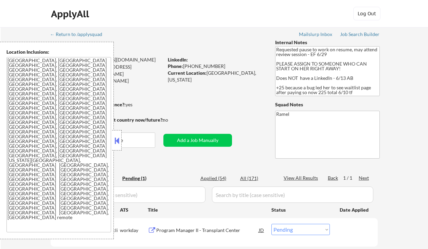
click at [116, 138] on button at bounding box center [116, 140] width 7 height 10
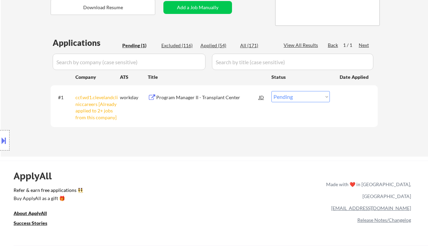
scroll to position [136, 0]
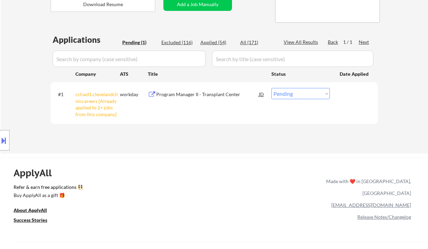
click at [284, 94] on select "Choose an option... Pending Applied Excluded (Questions) Excluded (Expired) Exc…" at bounding box center [300, 93] width 58 height 11
select select ""excluded__other_""
click at [271, 88] on select "Choose an option... Pending Applied Excluded (Questions) Excluded (Expired) Exc…" at bounding box center [300, 93] width 58 height 11
click at [1, 53] on div "Location Inclusions: Bellaire, TX West University Place, TX Southside Place, TX…" at bounding box center [60, 140] width 121 height 197
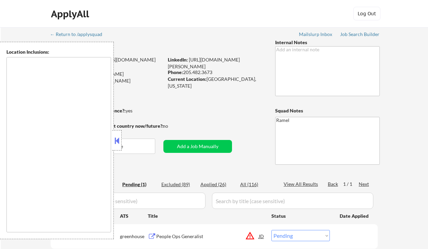
click at [114, 143] on button at bounding box center [116, 140] width 7 height 10
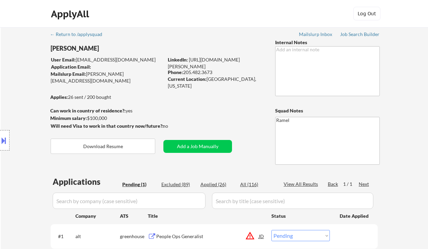
scroll to position [136, 0]
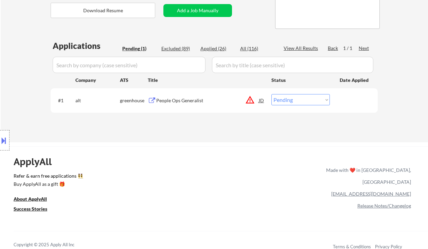
click at [260, 99] on div "JD" at bounding box center [261, 100] width 7 height 12
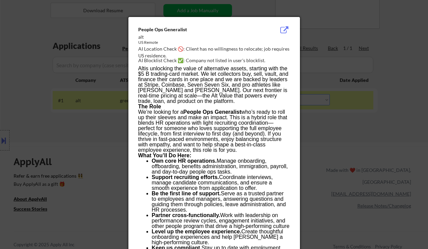
click at [348, 136] on div at bounding box center [214, 124] width 428 height 249
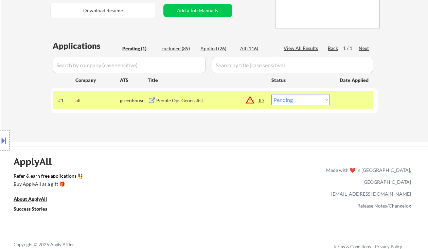
click at [194, 101] on div "People Ops Generalist" at bounding box center [207, 100] width 102 height 7
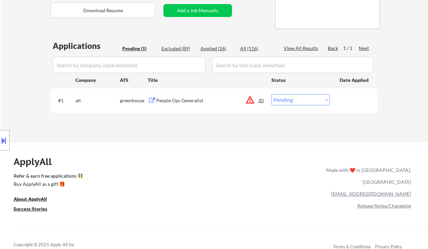
click at [6, 143] on button at bounding box center [3, 140] width 7 height 11
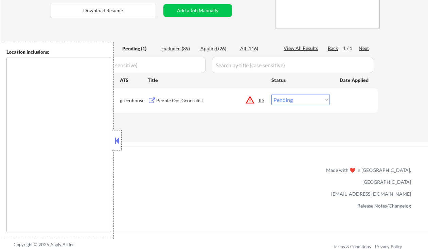
click at [216, 160] on div "ApplyAll Refer & earn free applications 👯‍♀️ Buy ApplyAll as a gift 🎁 About App…" at bounding box center [214, 205] width 428 height 108
click at [239, 118] on div "Applications Pending (1) Excluded (89) Applied (26) All (116) View All Results …" at bounding box center [214, 84] width 327 height 89
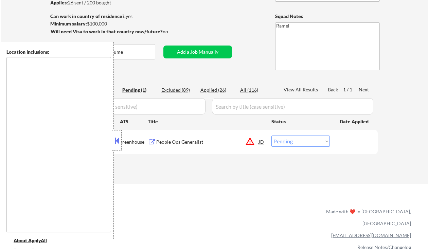
scroll to position [45, 0]
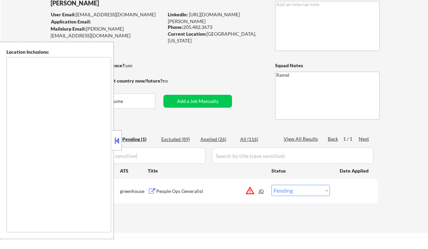
click at [113, 136] on button at bounding box center [116, 140] width 7 height 10
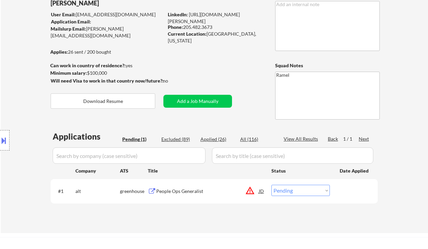
click at [318, 194] on select "Choose an option... Pending Applied Excluded (Questions) Excluded (Expired) Exc…" at bounding box center [300, 190] width 58 height 11
select select ""excluded""
click at [271, 185] on select "Choose an option... Pending Applied Excluded (Questions) Excluded (Expired) Exc…" at bounding box center [300, 190] width 58 height 11
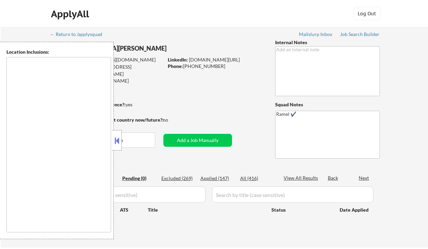
type textarea "Durham, NC Morrisville, NC Chapel Hill, NC Cary, NC Raleigh, NC Apex, NC Hillsb…"
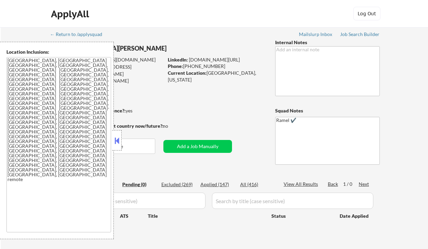
click at [115, 139] on button at bounding box center [116, 140] width 7 height 10
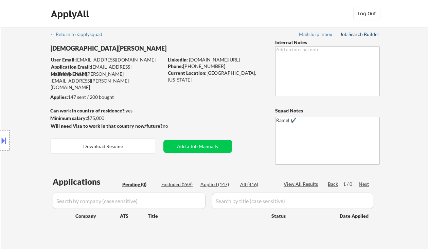
click at [357, 33] on div "Job Search Builder" at bounding box center [360, 34] width 40 height 5
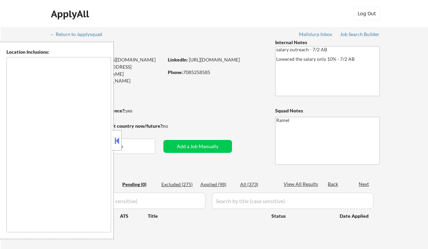
type textarea "Chicago, IL Oak Park, IL Cicero, IL Berwyn, IL Evanston, IL Skokie, IL Oak Lawn…"
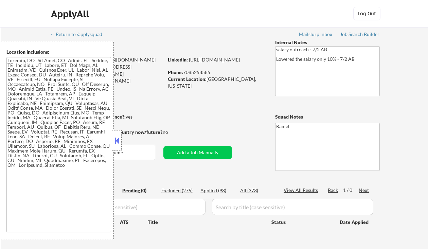
click at [119, 139] on button at bounding box center [116, 140] width 7 height 10
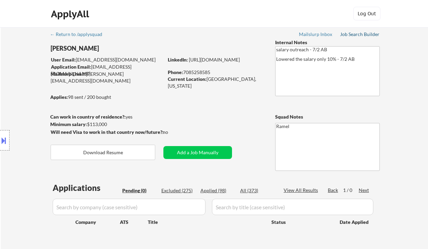
click at [351, 33] on div "Job Search Builder" at bounding box center [360, 34] width 40 height 5
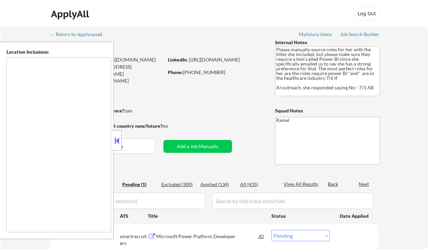
select select ""pending""
type textarea "[GEOGRAPHIC_DATA], [GEOGRAPHIC_DATA] [GEOGRAPHIC_DATA], [GEOGRAPHIC_DATA] [GEOG…"
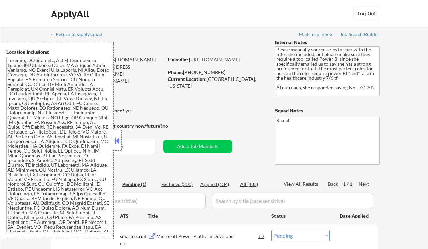
click at [112, 141] on div at bounding box center [117, 140] width 10 height 20
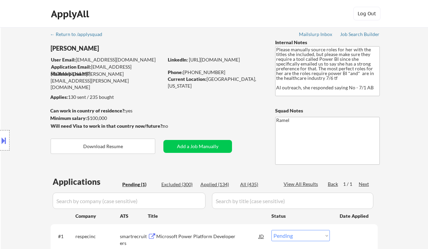
scroll to position [90, 0]
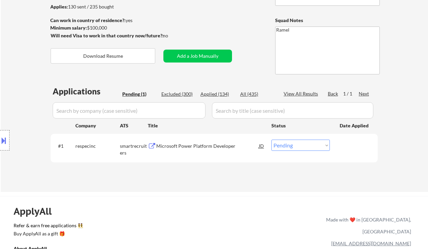
click at [21, 84] on div "Location Inclusions:" at bounding box center [60, 140] width 121 height 197
click at [214, 147] on div "Microsoft Power Platform Developer" at bounding box center [207, 146] width 102 height 7
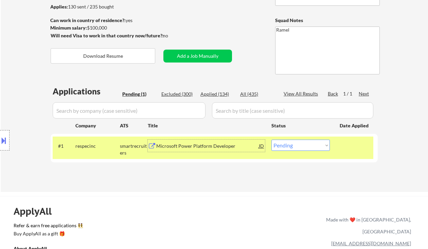
click at [223, 89] on div "Applications Pending (1) Excluded (300) Applied (134) All (435) View All Result…" at bounding box center [214, 132] width 327 height 93
click at [223, 93] on div "Applied (134)" at bounding box center [217, 94] width 34 height 7
click at [300, 94] on div "View All Results" at bounding box center [301, 93] width 36 height 7
select select ""applied""
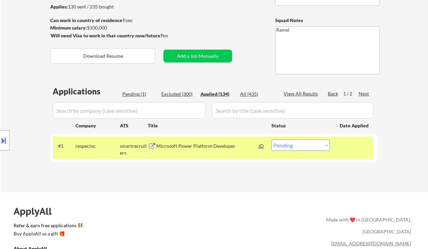
select select ""applied""
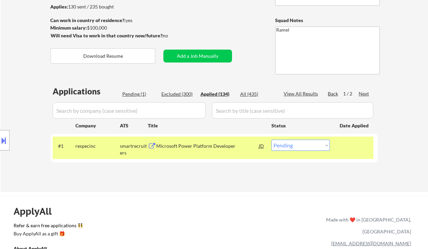
select select ""applied""
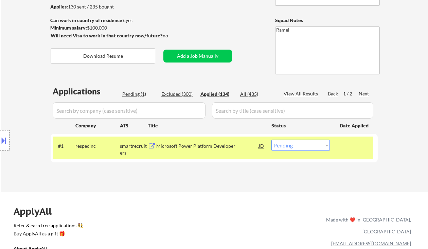
select select ""applied""
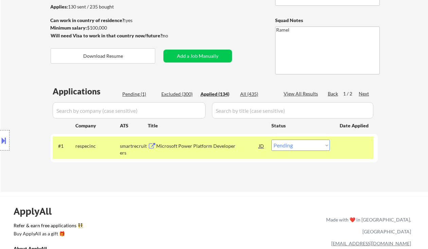
select select ""applied""
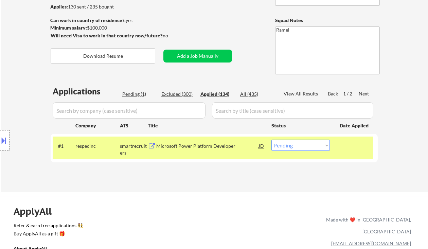
select select ""applied""
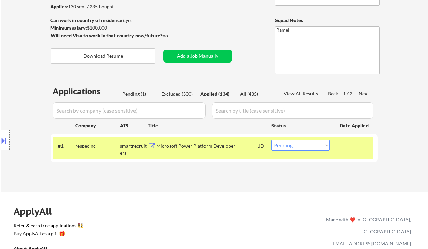
select select ""applied""
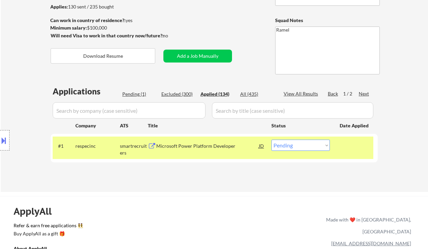
select select ""applied""
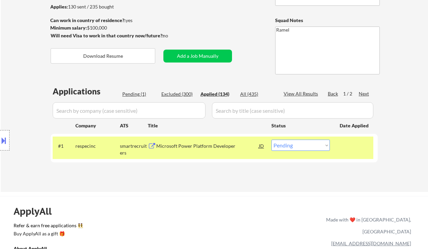
select select ""applied""
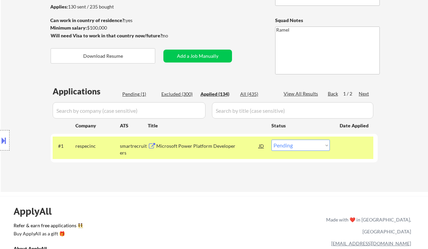
select select ""applied""
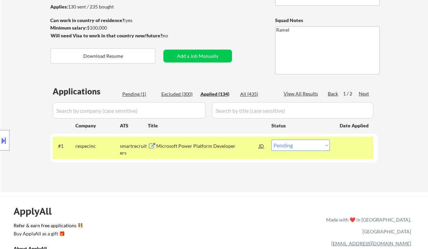
select select ""applied""
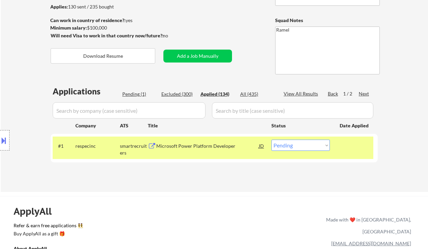
select select ""applied""
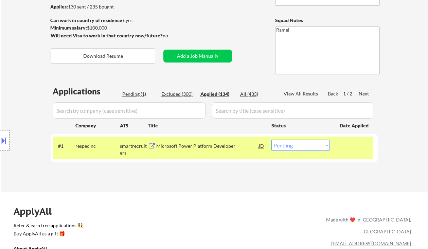
select select ""applied""
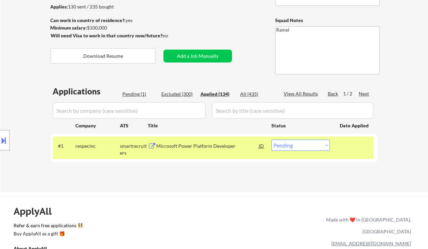
select select ""applied""
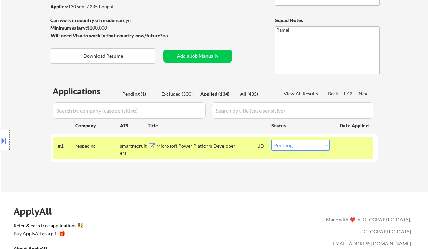
select select ""applied""
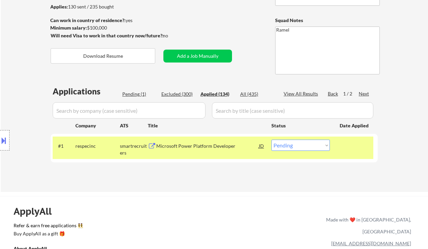
select select ""applied""
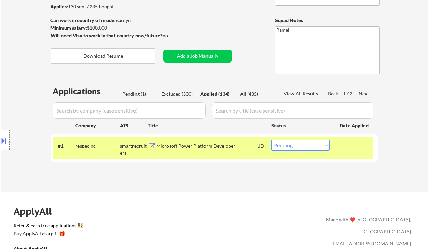
select select ""applied""
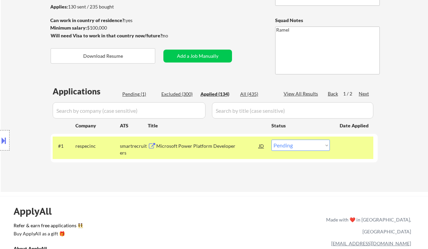
select select ""applied""
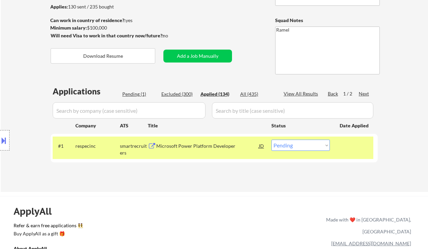
select select ""applied""
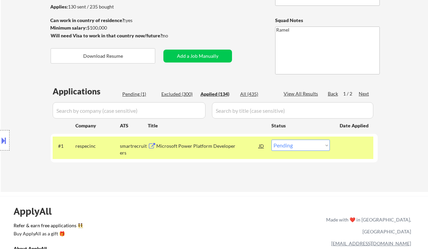
select select ""applied""
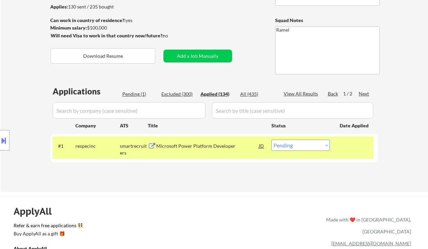
select select ""applied""
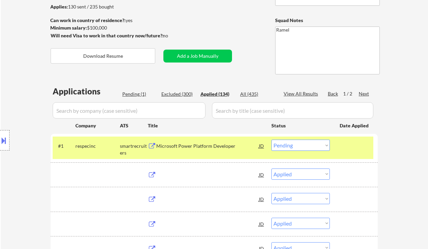
select select ""applied""
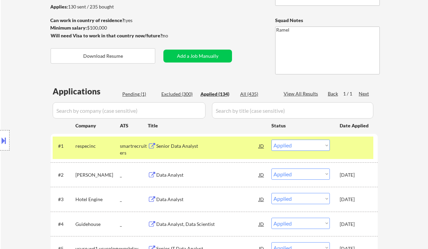
select select ""applied""
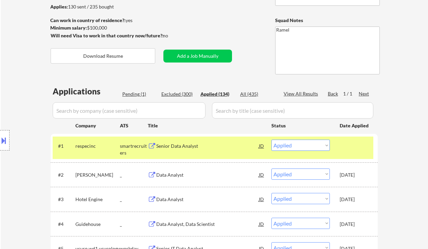
select select ""applied""
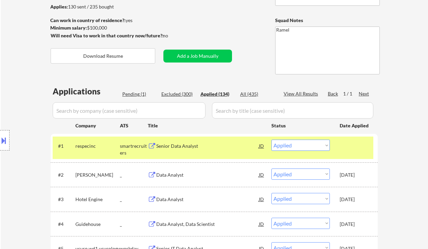
select select ""applied""
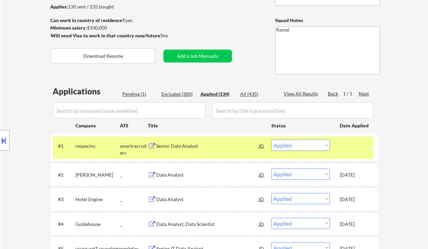
select select ""applied""
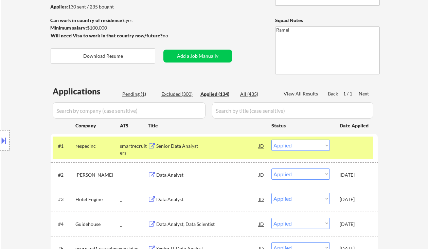
select select ""applied""
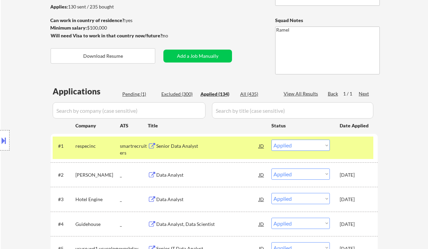
select select ""applied""
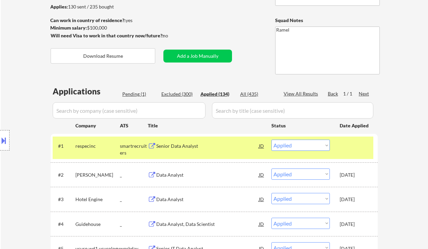
select select ""applied""
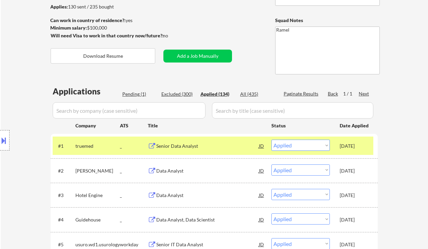
click at [135, 94] on div "Pending (1)" at bounding box center [139, 94] width 34 height 7
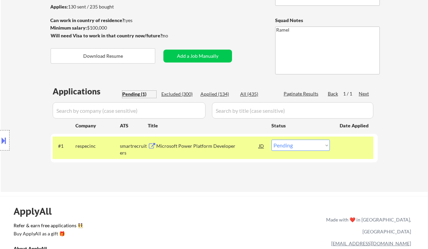
click at [310, 143] on select "Choose an option... Pending Applied Excluded (Questions) Excluded (Expired) Exc…" at bounding box center [300, 144] width 58 height 11
select select ""excluded""
click at [271, 139] on select "Choose an option... Pending Applied Excluded (Questions) Excluded (Expired) Exc…" at bounding box center [300, 144] width 58 height 11
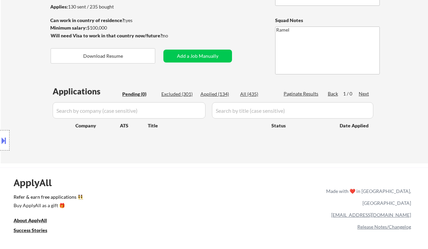
click at [26, 84] on div "Location Inclusions:" at bounding box center [60, 140] width 121 height 197
